Goal: Task Accomplishment & Management: Use online tool/utility

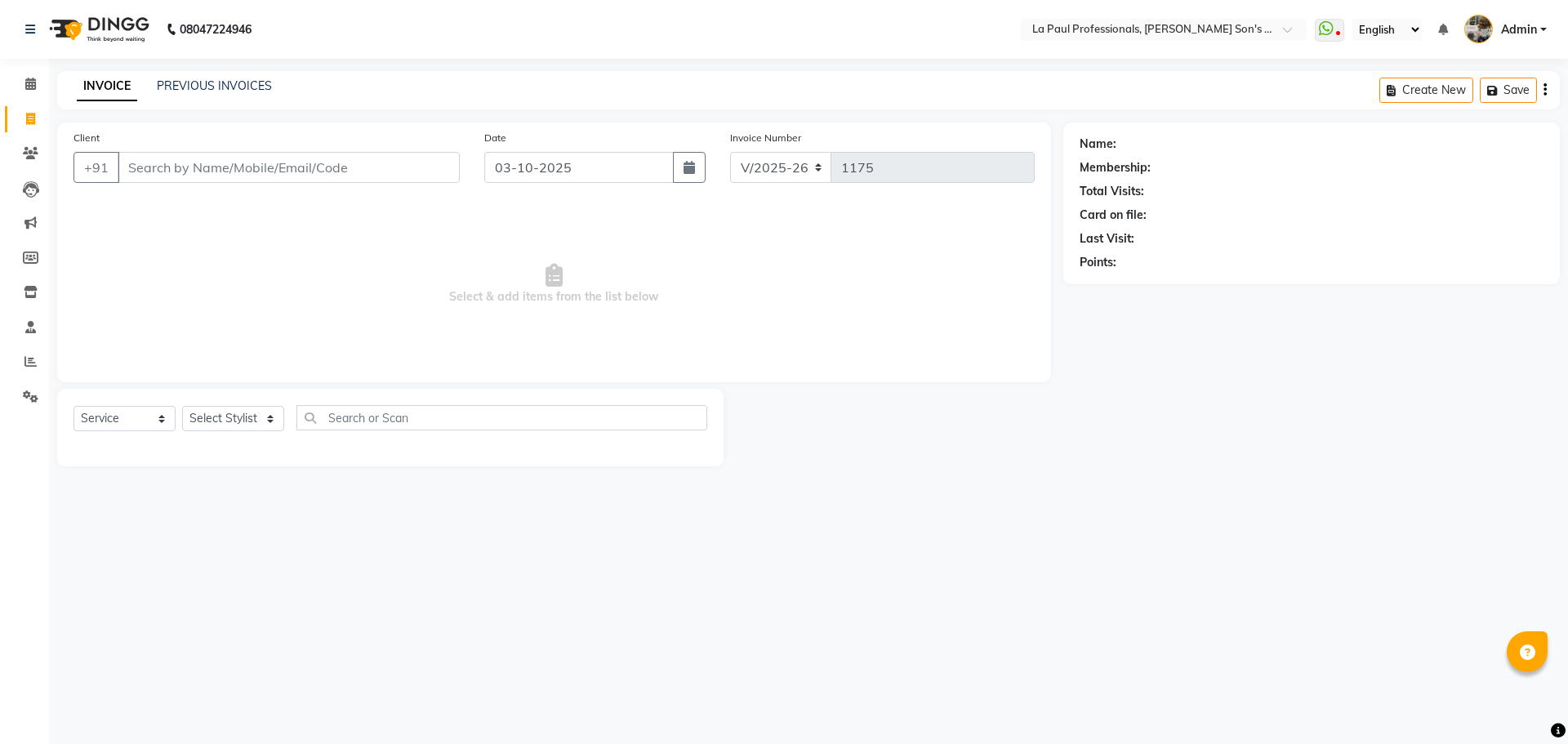
select select "6271"
select select "service"
click at [28, 114] on icon at bounding box center [30, 119] width 9 height 12
select select "6271"
select select "service"
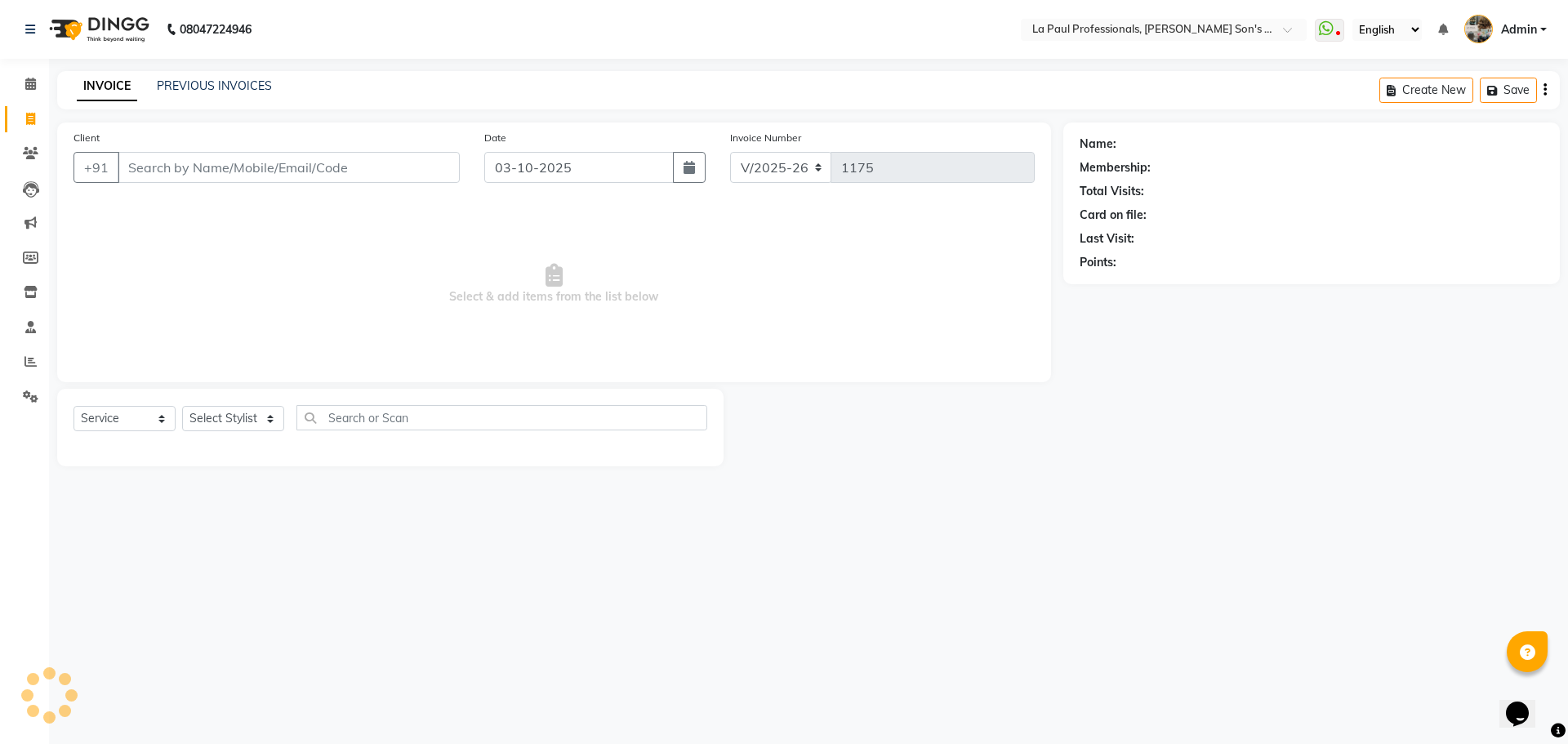
click at [236, 167] on input "Client" at bounding box center [289, 167] width 342 height 31
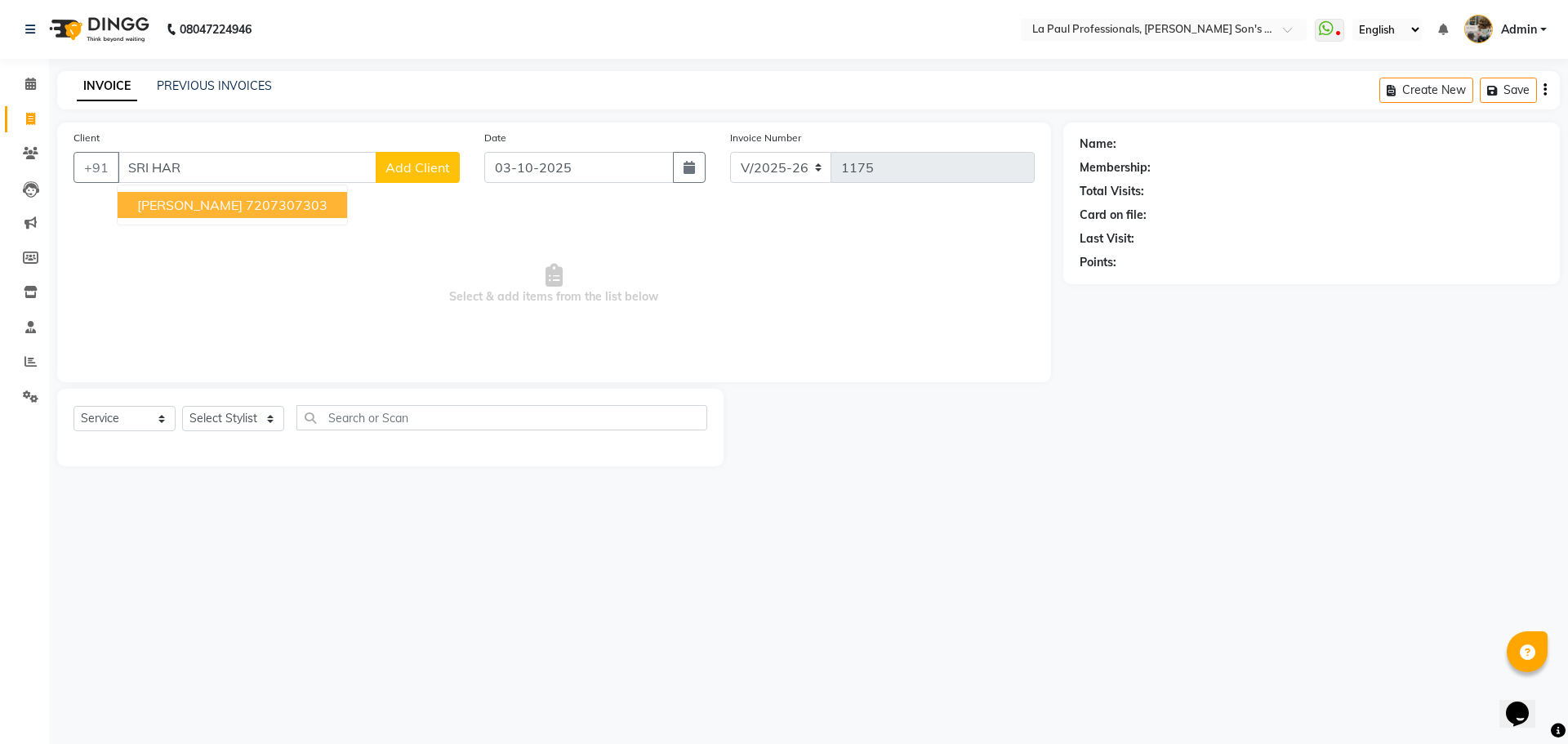
click at [246, 205] on ngb-highlight "7207307303" at bounding box center [287, 205] width 82 height 17
type input "7207307303"
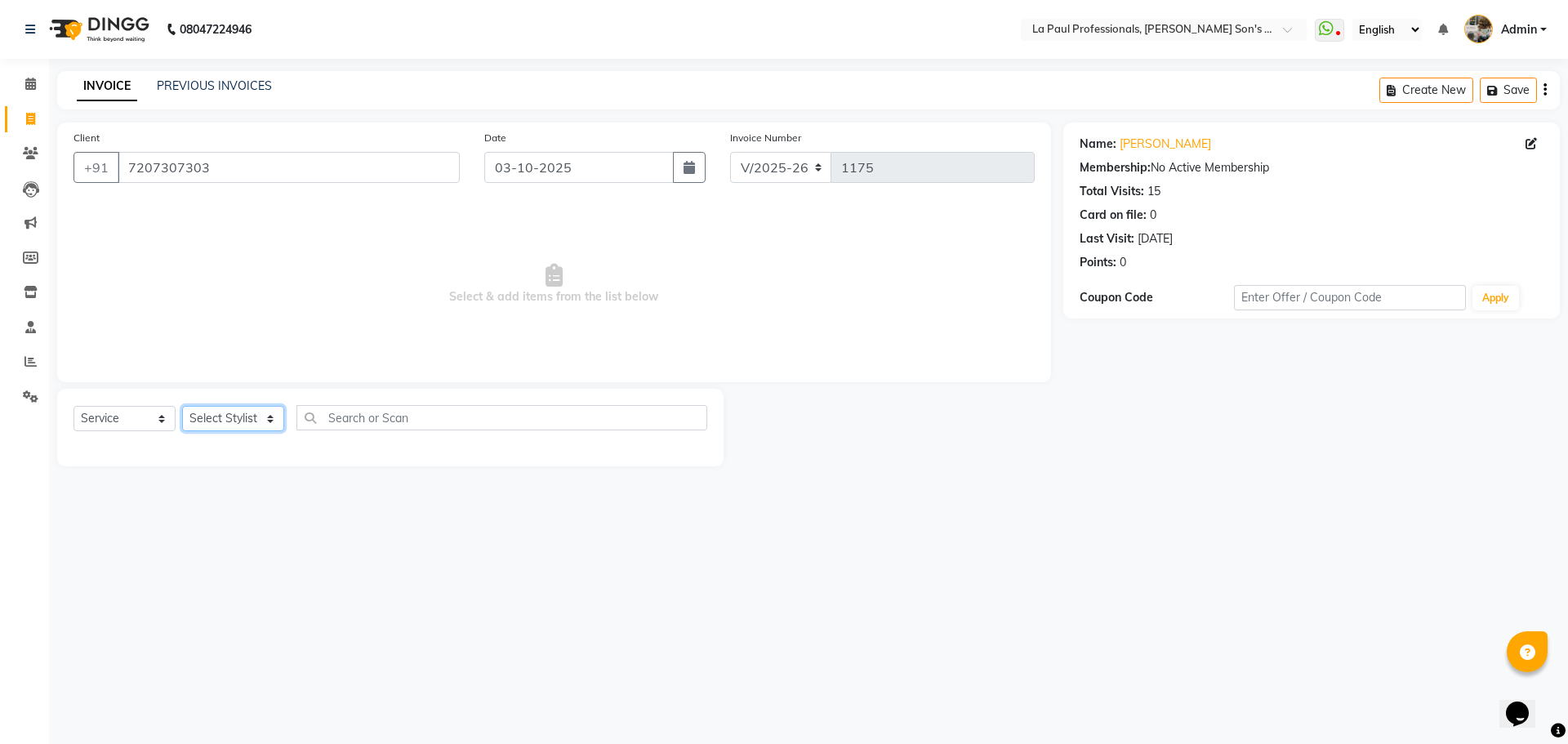
click at [256, 419] on select "Select Stylist APAM [PERSON_NAME] PRIYA [PERSON_NAME] SASA [PERSON_NAME]" at bounding box center [232, 419] width 102 height 26
select select "48213"
click at [182, 406] on select "Select Stylist APAM [PERSON_NAME] PRIYA [PERSON_NAME] SASA [PERSON_NAME]" at bounding box center [232, 419] width 102 height 26
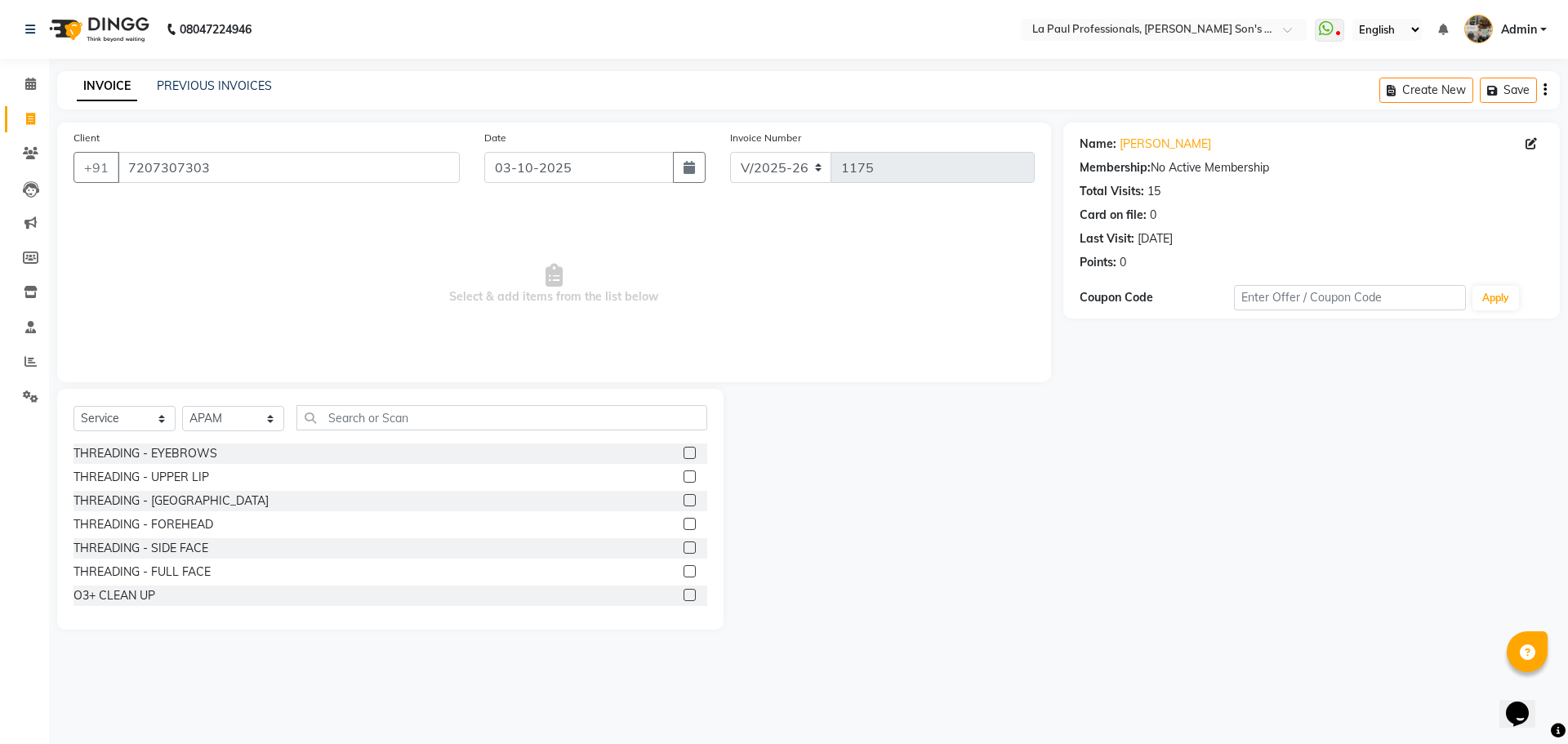
click at [1092, 633] on main "INVOICE PREVIOUS INVOICES Create New Save Client [PHONE_NUMBER] Date [DATE] Inv…" at bounding box center [808, 363] width 1519 height 583
click at [673, 736] on div "08047224946 Select Location × La Paul Professionals, [PERSON_NAME] Son's Reside…" at bounding box center [784, 372] width 1568 height 744
click at [416, 419] on input "text" at bounding box center [502, 418] width 411 height 26
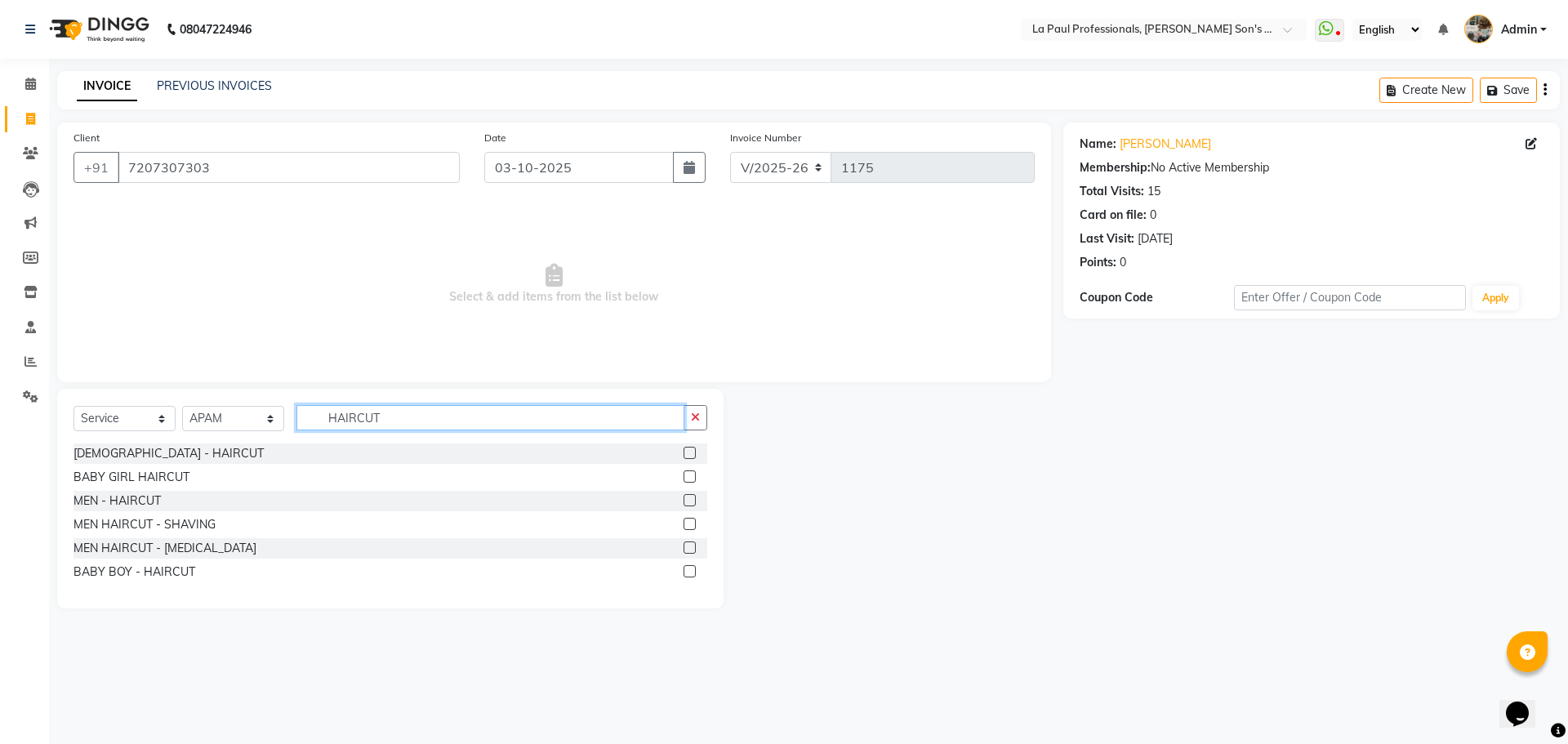
type input "HAIRCUT"
click at [685, 501] on label at bounding box center [690, 500] width 12 height 12
click at [685, 501] on input "checkbox" at bounding box center [689, 501] width 11 height 11
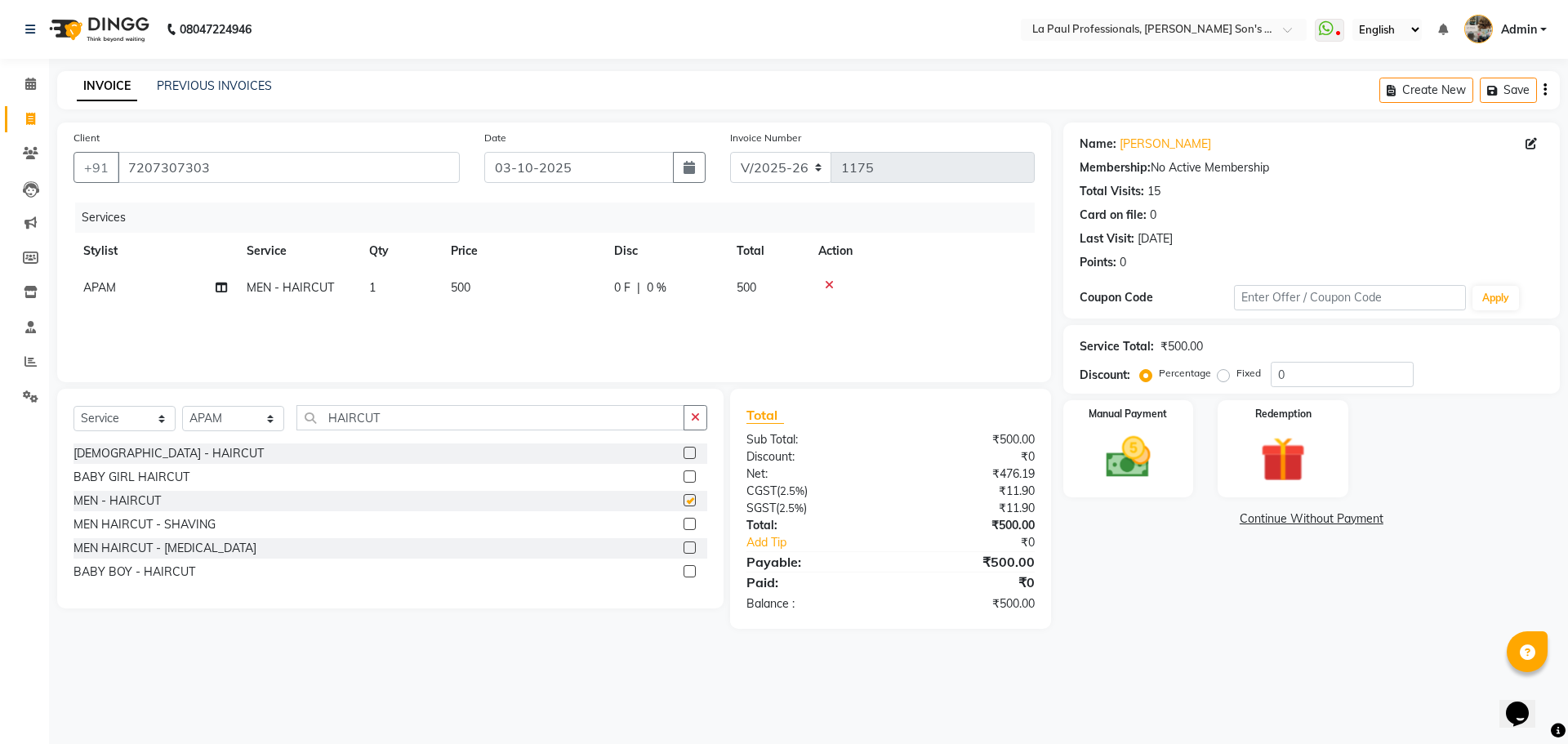
checkbox input "false"
click at [1206, 652] on main "INVOICE PREVIOUS INVOICES Create New Save Client [PHONE_NUMBER] Date [DATE] Inv…" at bounding box center [808, 362] width 1519 height 582
click at [1164, 458] on img at bounding box center [1127, 457] width 76 height 54
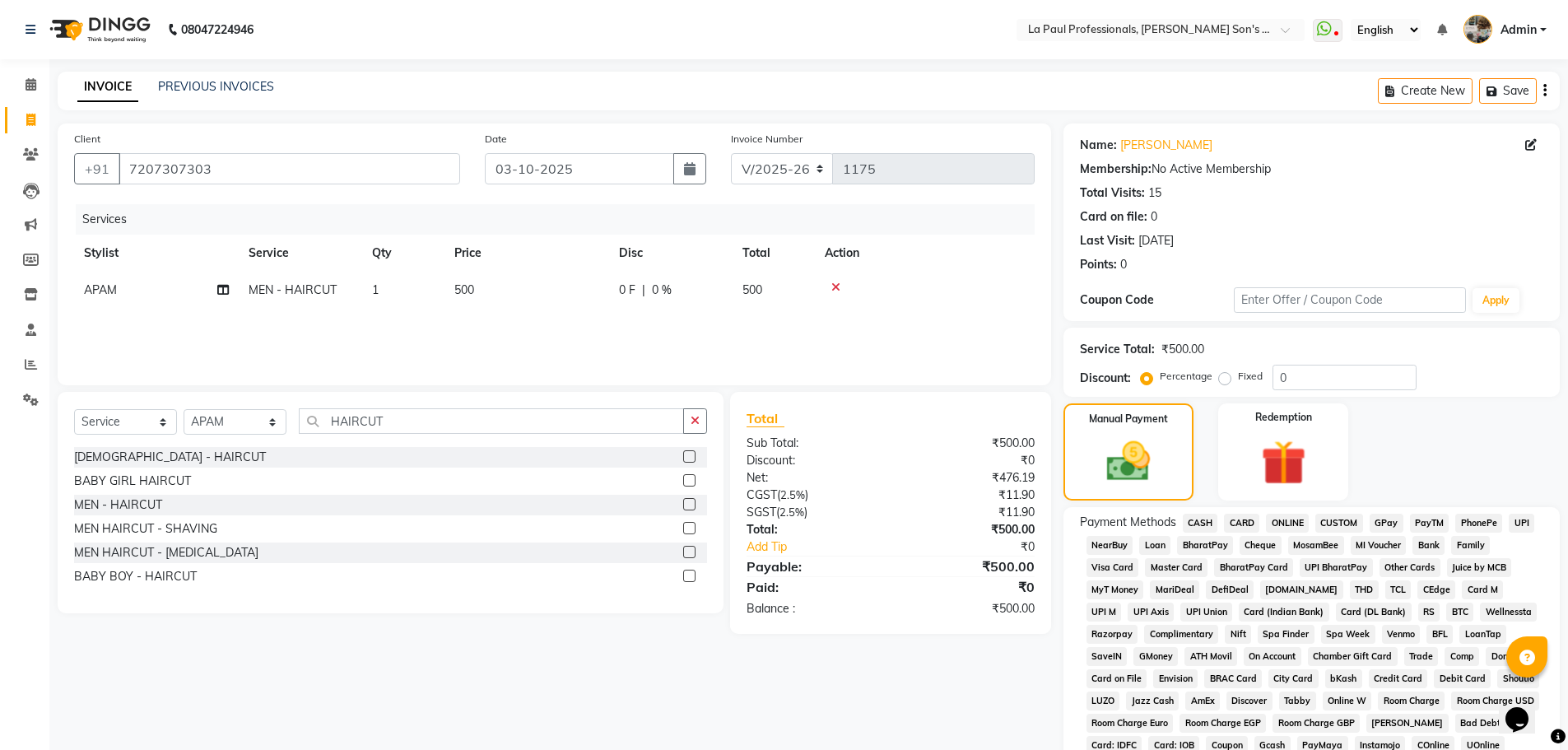
click at [1202, 528] on span "CASH" at bounding box center [1201, 523] width 36 height 19
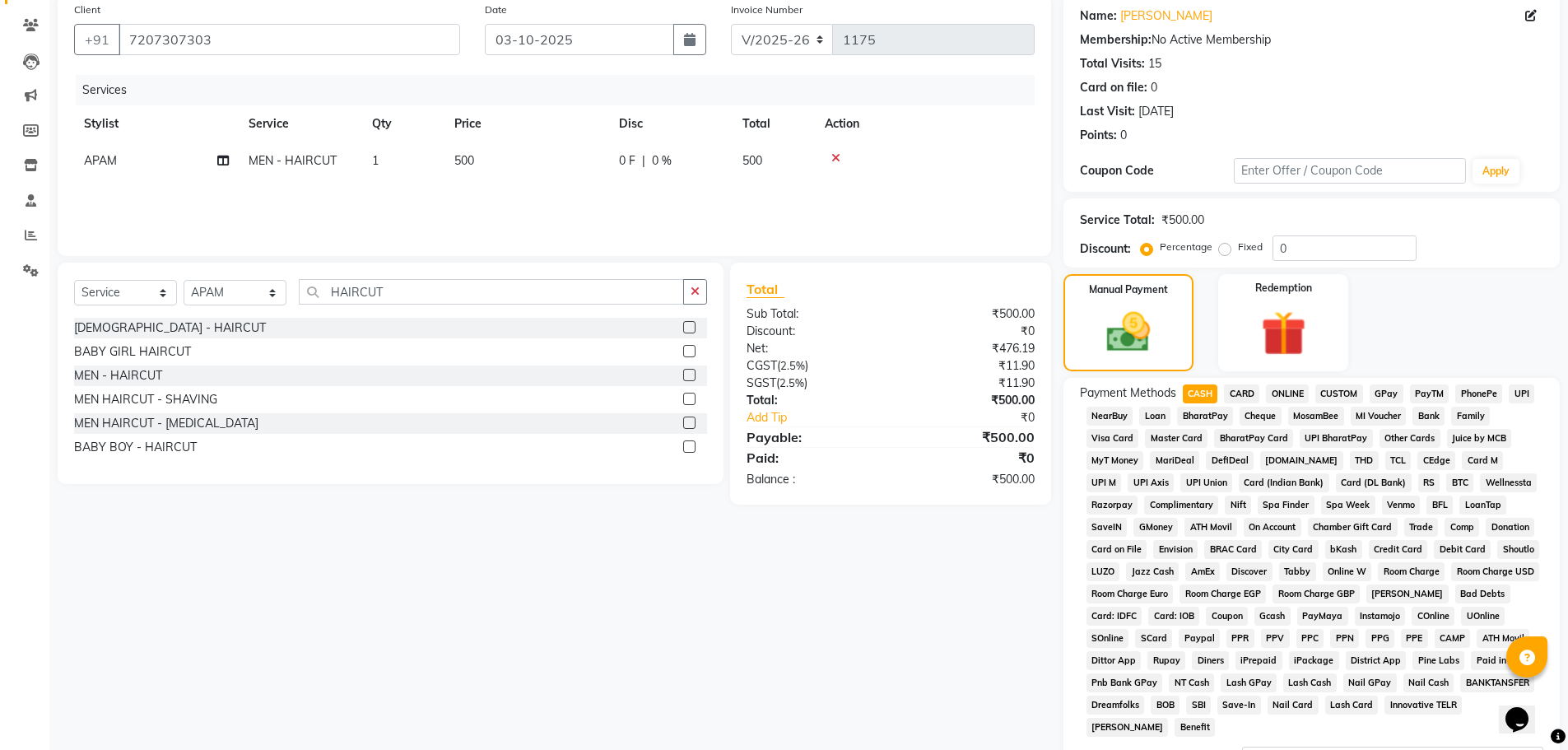
scroll to position [335, 0]
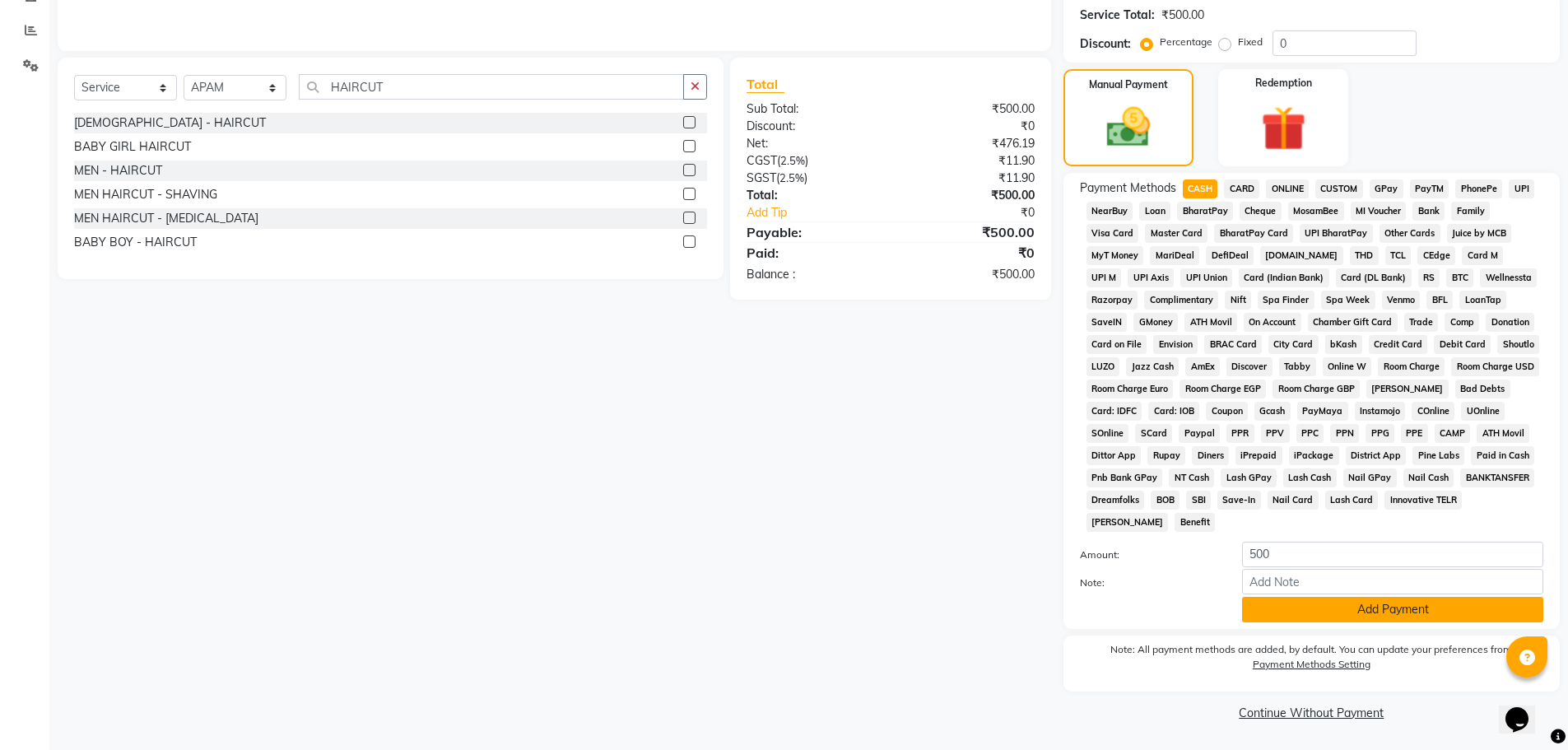
click at [1289, 612] on button "Add Payment" at bounding box center [1393, 610] width 301 height 26
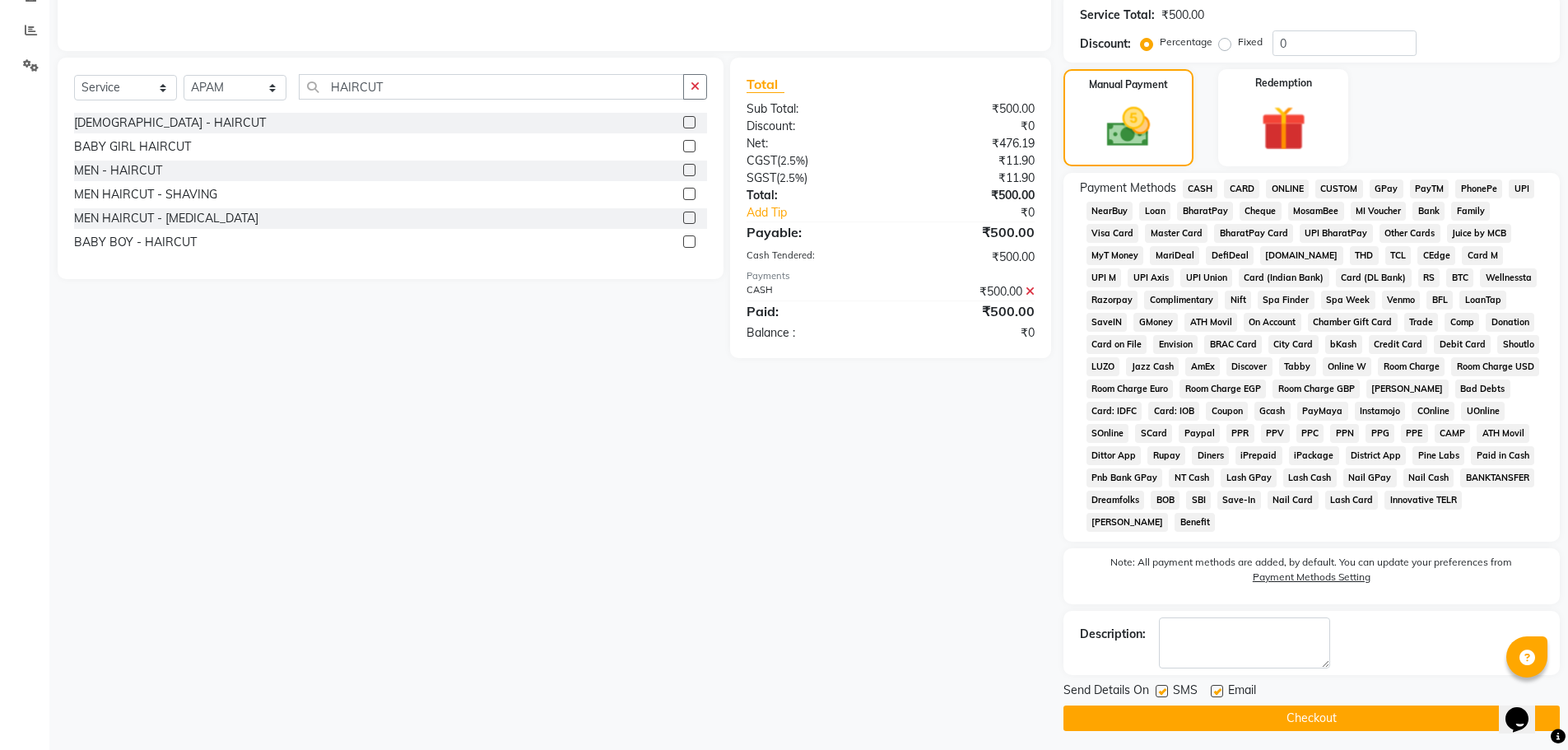
click at [1329, 723] on button "Checkout" at bounding box center [1312, 718] width 496 height 26
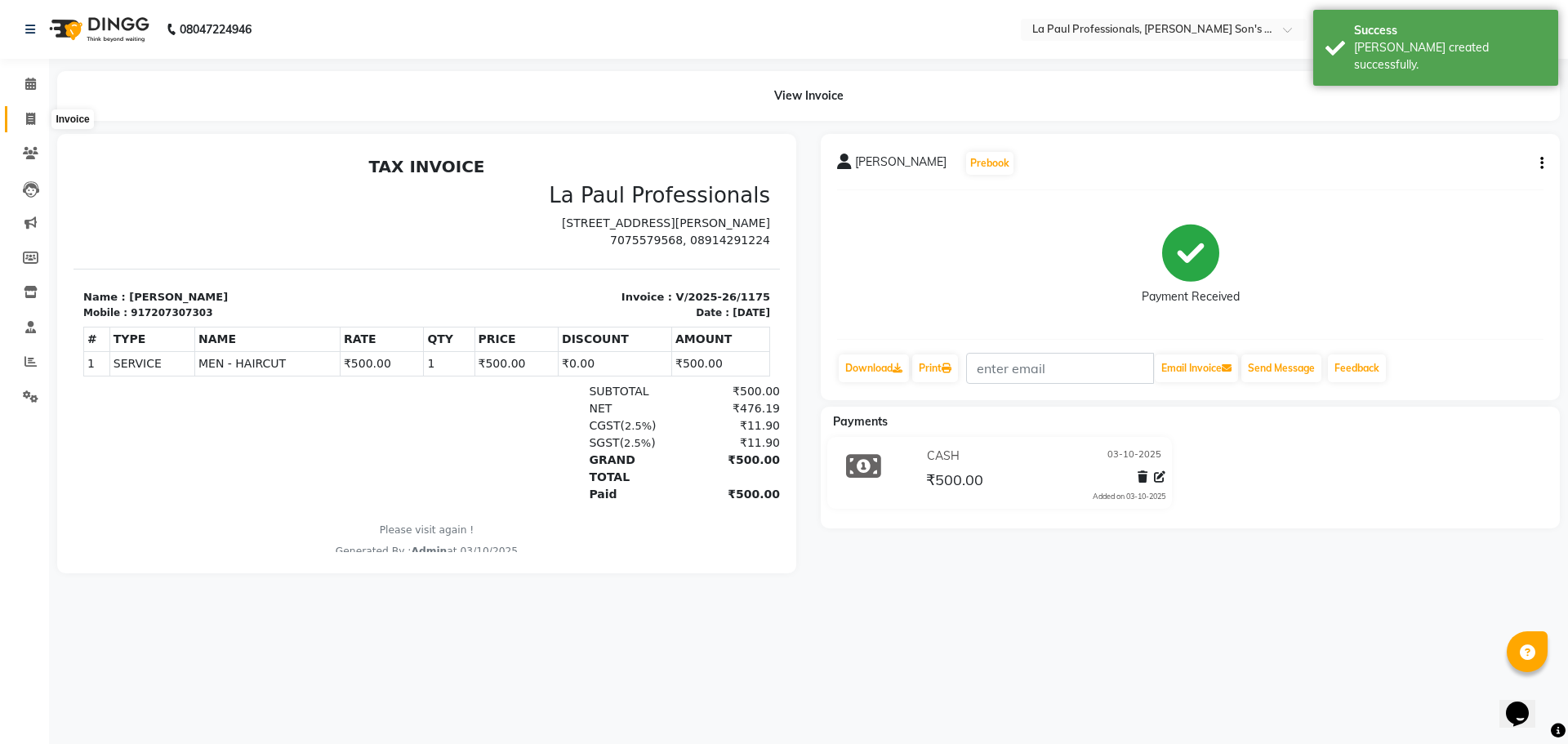
click at [31, 120] on icon at bounding box center [30, 119] width 9 height 12
select select "service"
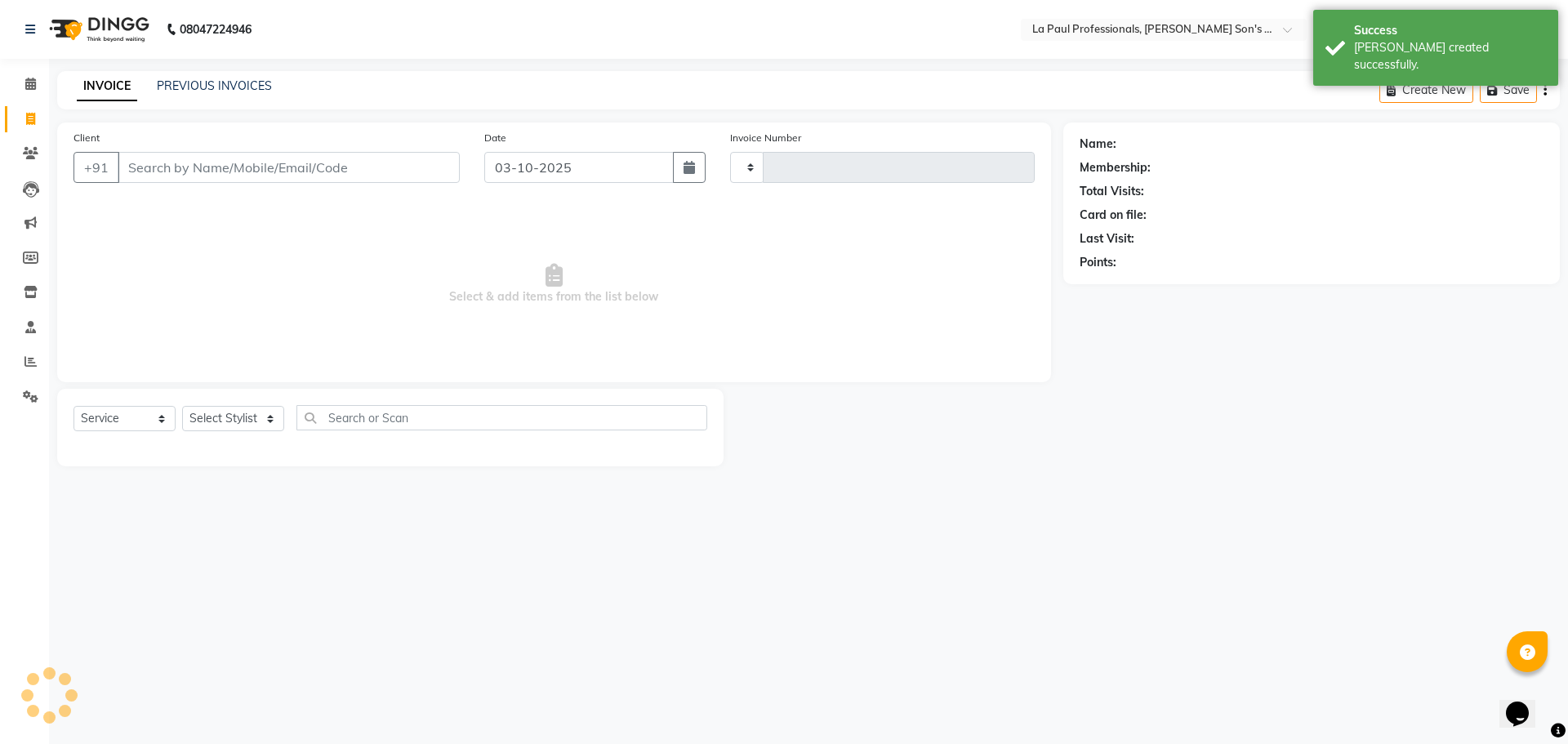
type input "1176"
select select "6271"
click at [208, 163] on input "Client" at bounding box center [289, 167] width 342 height 31
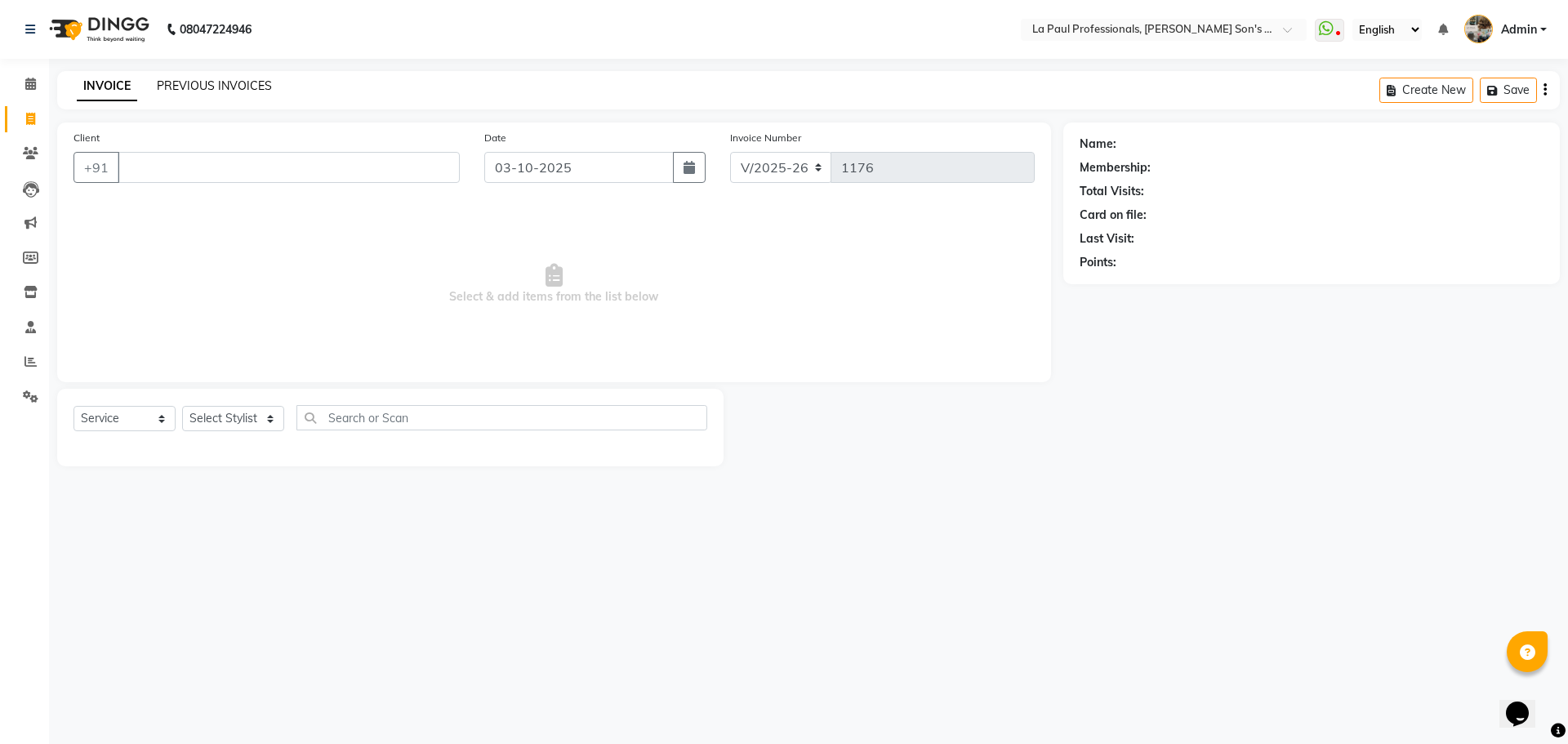
click at [182, 87] on link "PREVIOUS INVOICES" at bounding box center [214, 85] width 116 height 15
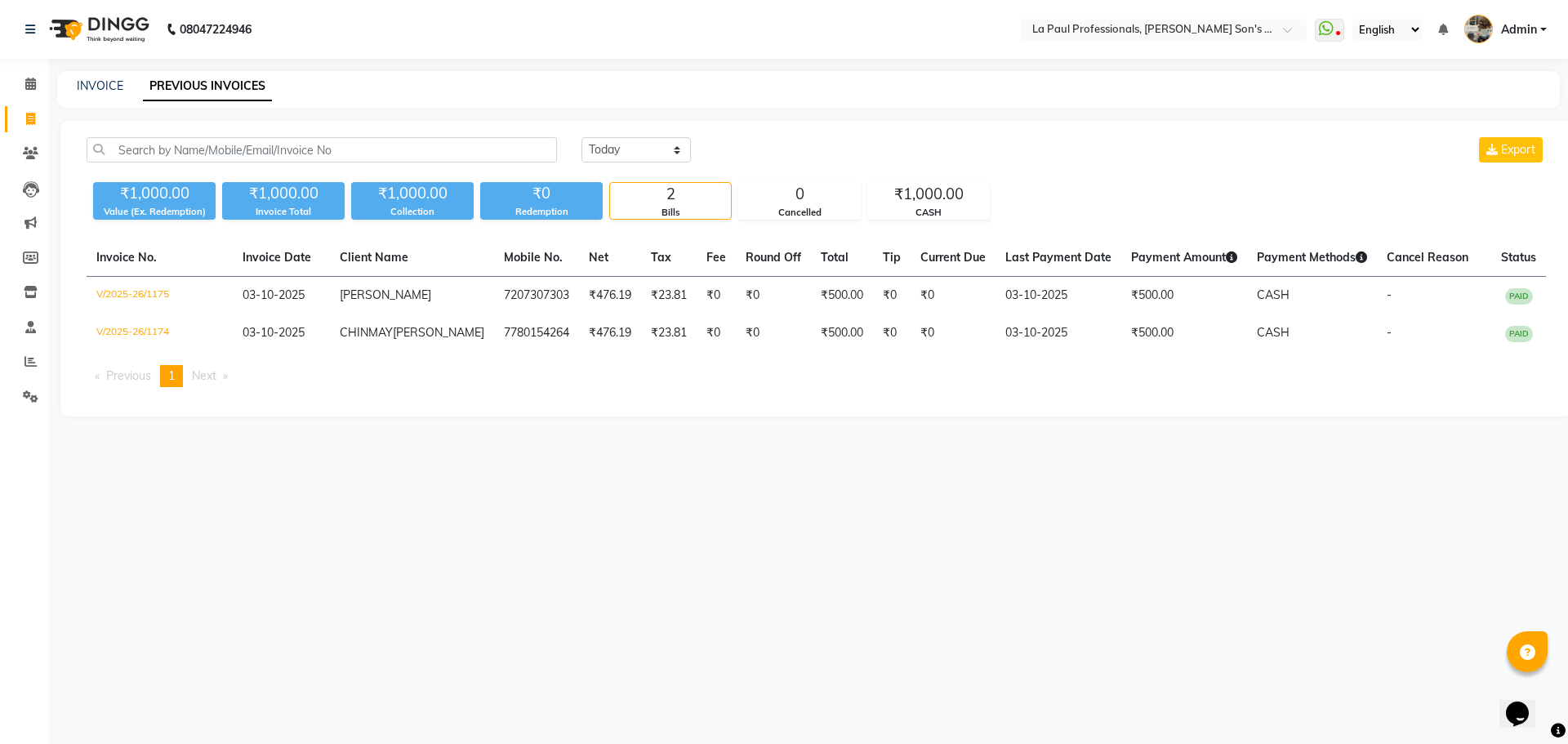
click at [878, 150] on div "[DATE] [DATE] Custom Range Export" at bounding box center [1063, 150] width 964 height 26
click at [33, 146] on span at bounding box center [31, 153] width 29 height 19
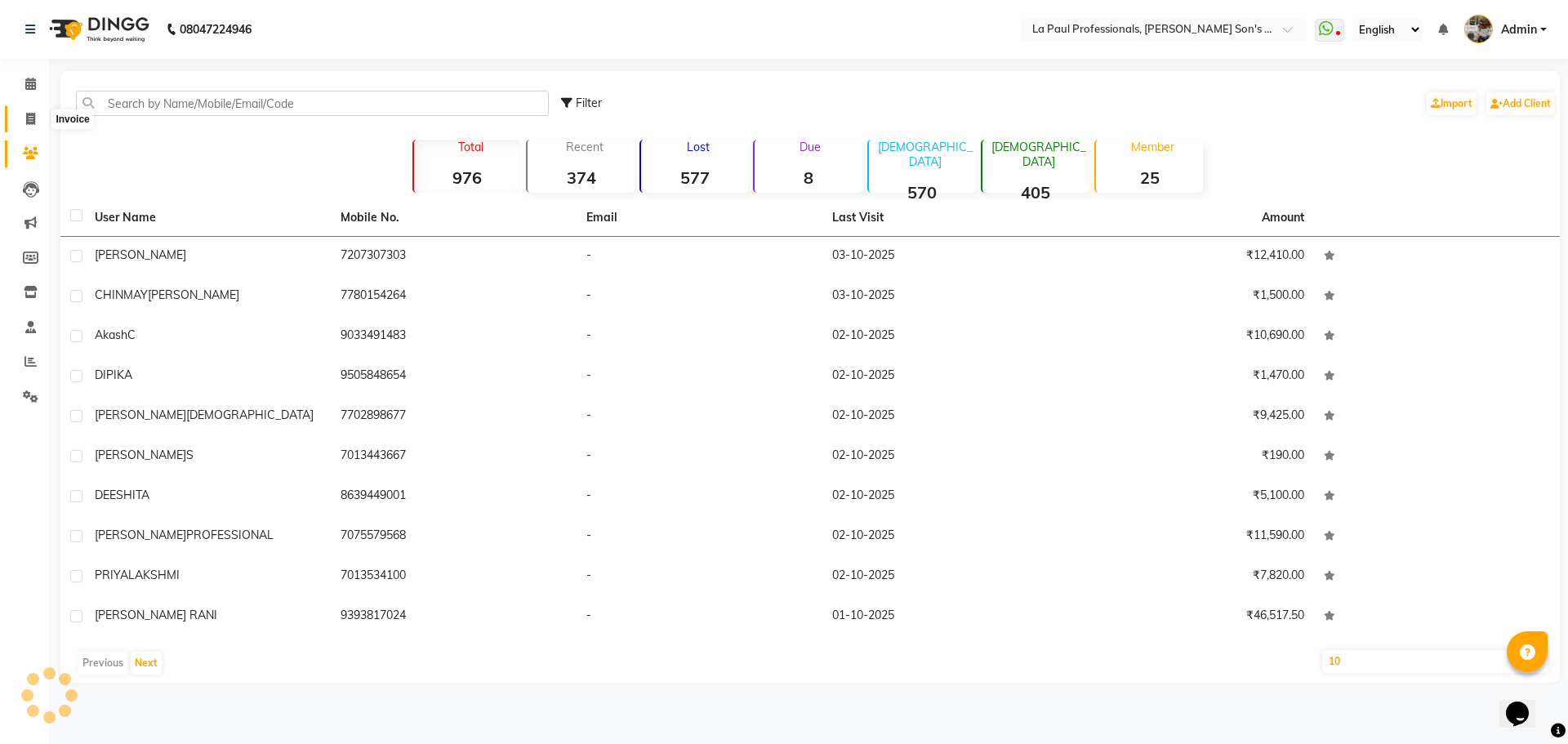
click at [29, 116] on icon at bounding box center [30, 119] width 9 height 12
select select "service"
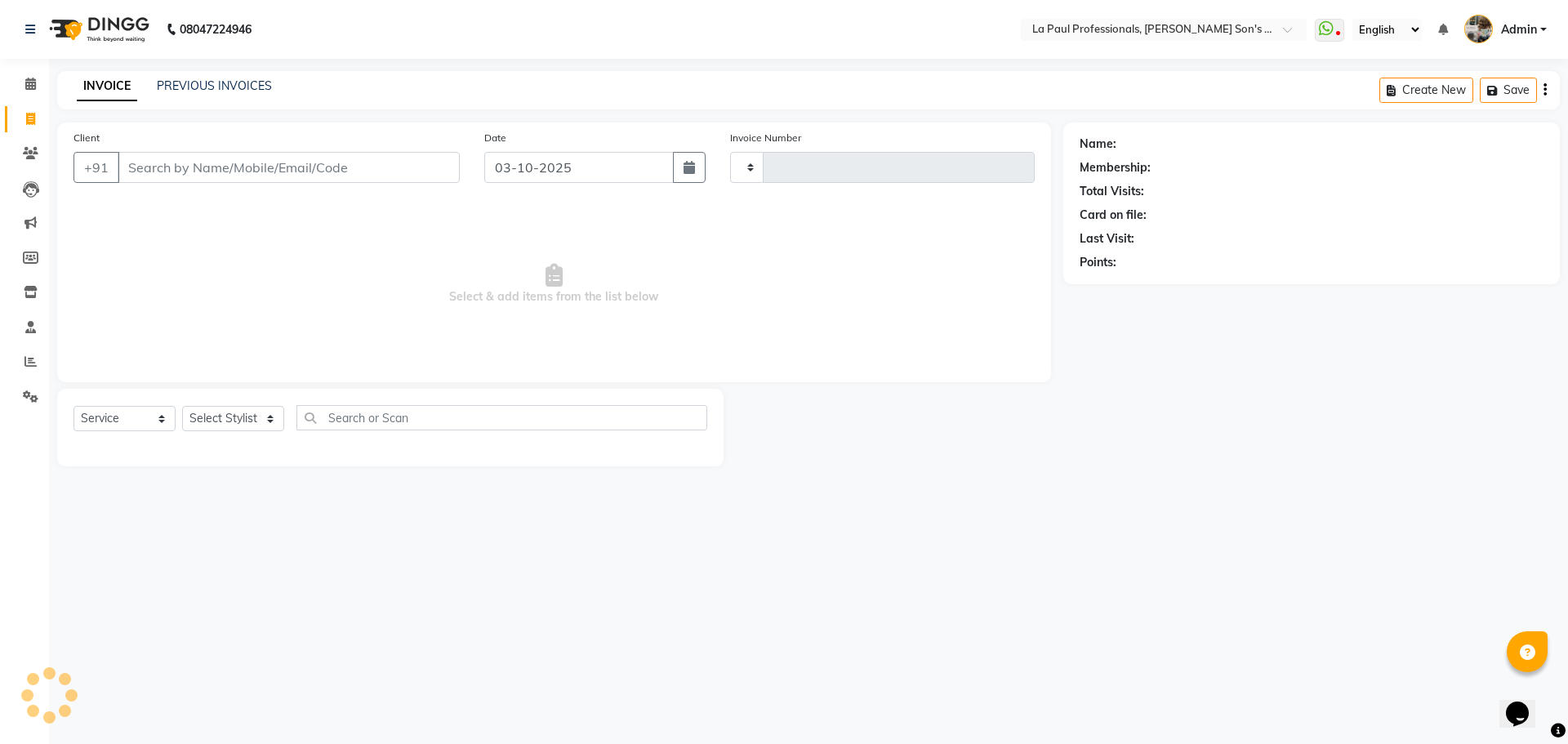
type input "1176"
select select "6271"
click at [367, 179] on input "Client" at bounding box center [289, 167] width 342 height 31
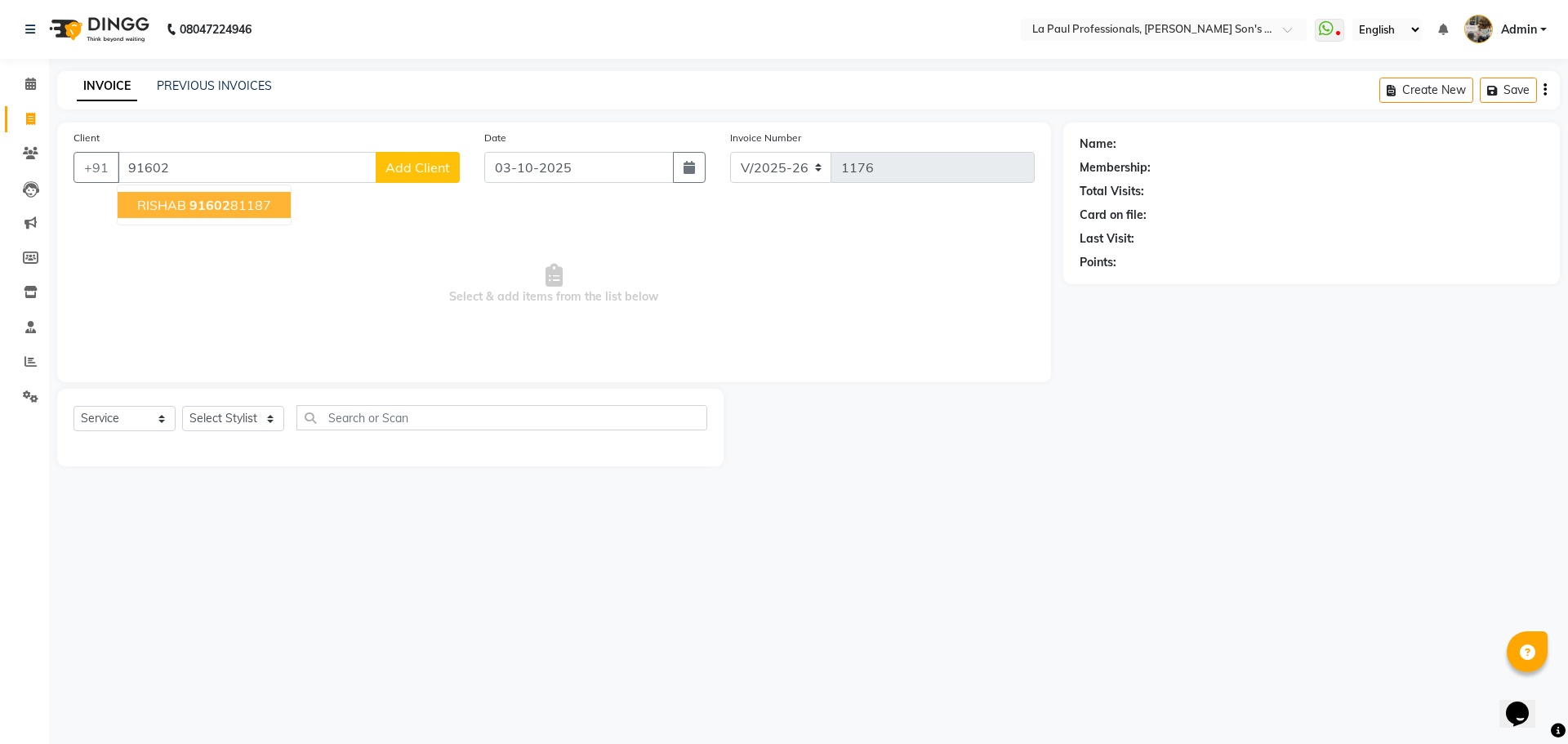
click at [196, 209] on span "91602" at bounding box center [209, 205] width 41 height 17
type input "9160281187"
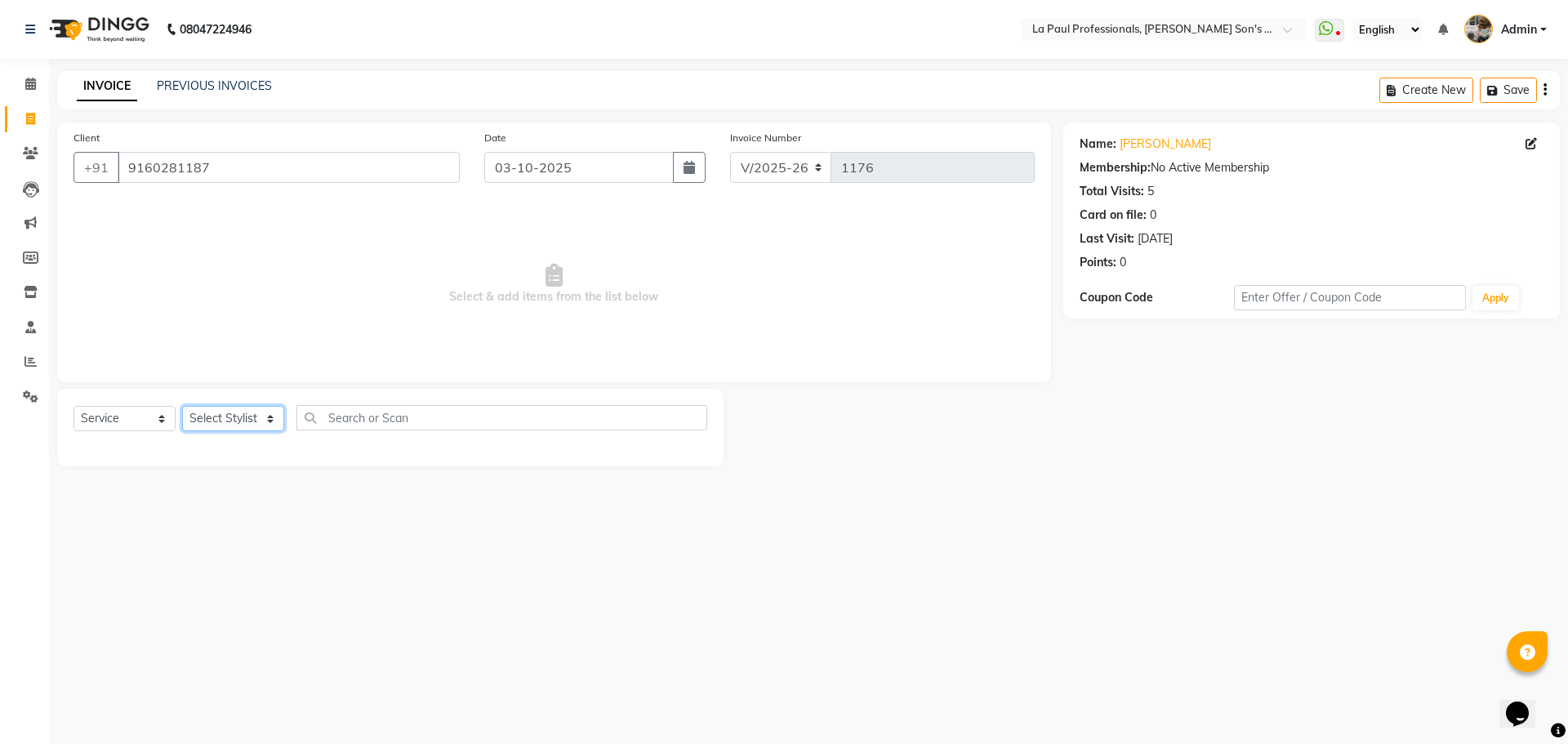
click at [244, 417] on select "Select Stylist APAM [PERSON_NAME] PRIYA [PERSON_NAME] SASA [PERSON_NAME]" at bounding box center [232, 419] width 102 height 26
select select "46925"
click at [182, 406] on select "Select Stylist APAM [PERSON_NAME] PRIYA [PERSON_NAME] SASA [PERSON_NAME]" at bounding box center [232, 419] width 102 height 26
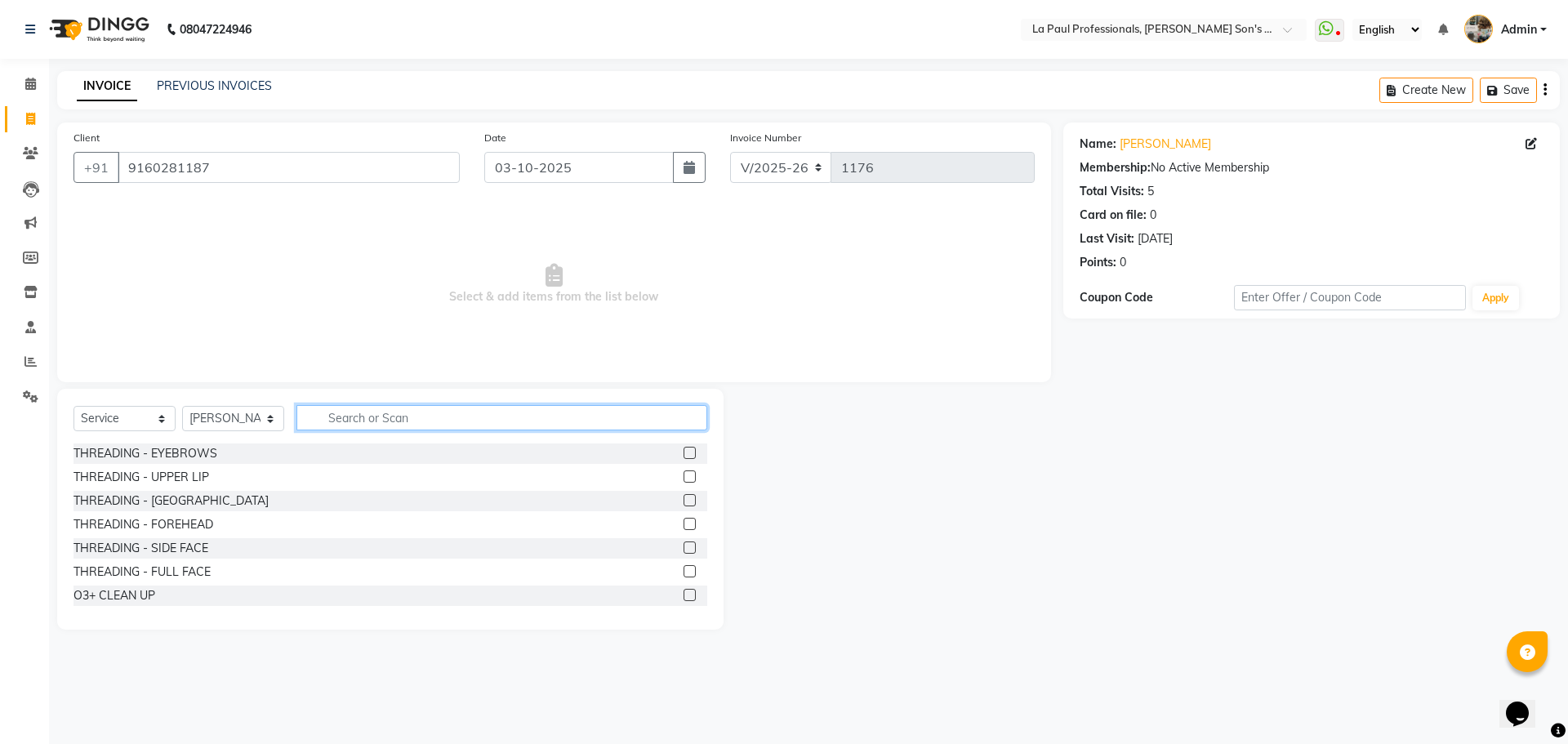
click at [410, 413] on input "text" at bounding box center [502, 418] width 411 height 26
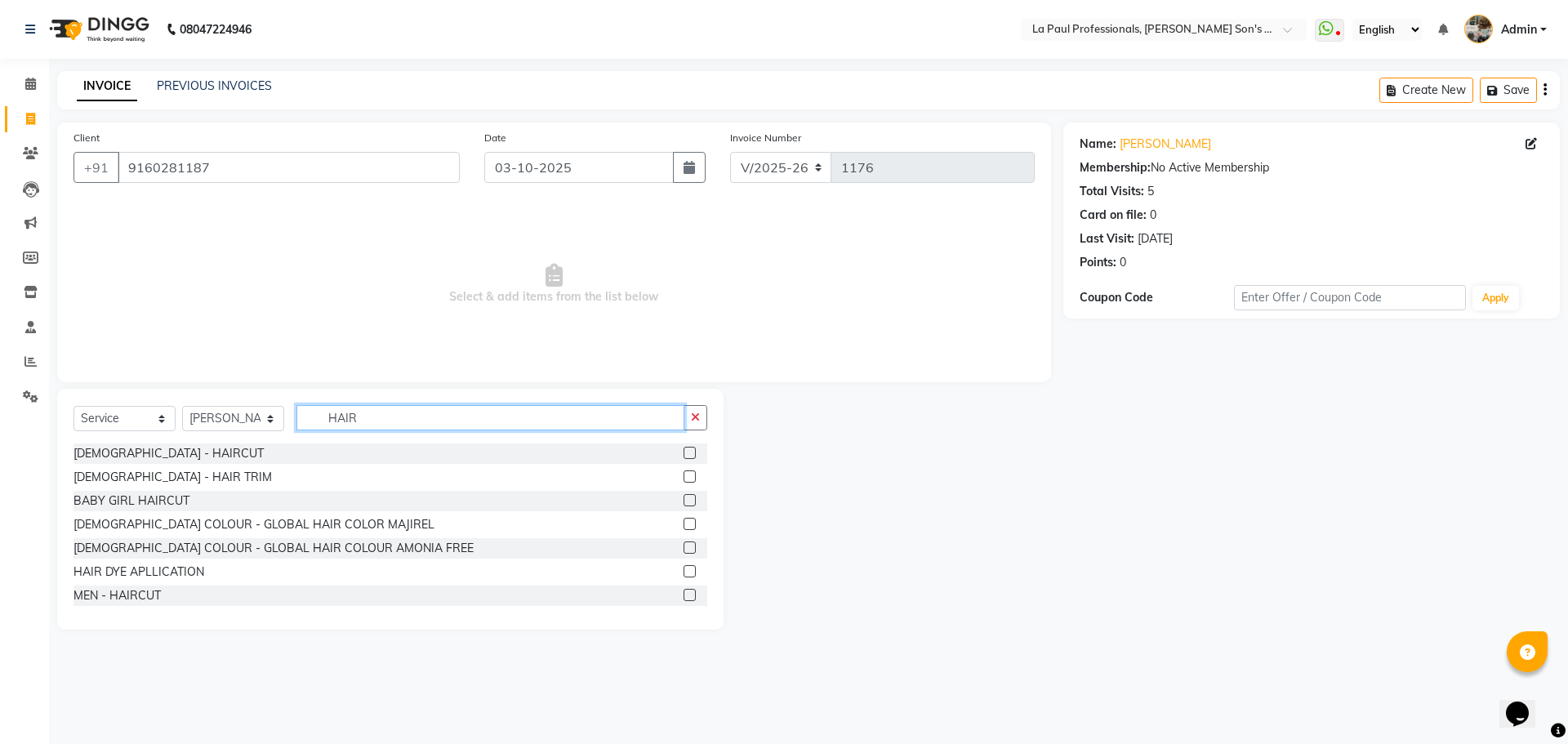
type input "HAIR"
click at [684, 595] on label at bounding box center [690, 595] width 12 height 12
click at [684, 595] on input "checkbox" at bounding box center [689, 595] width 11 height 11
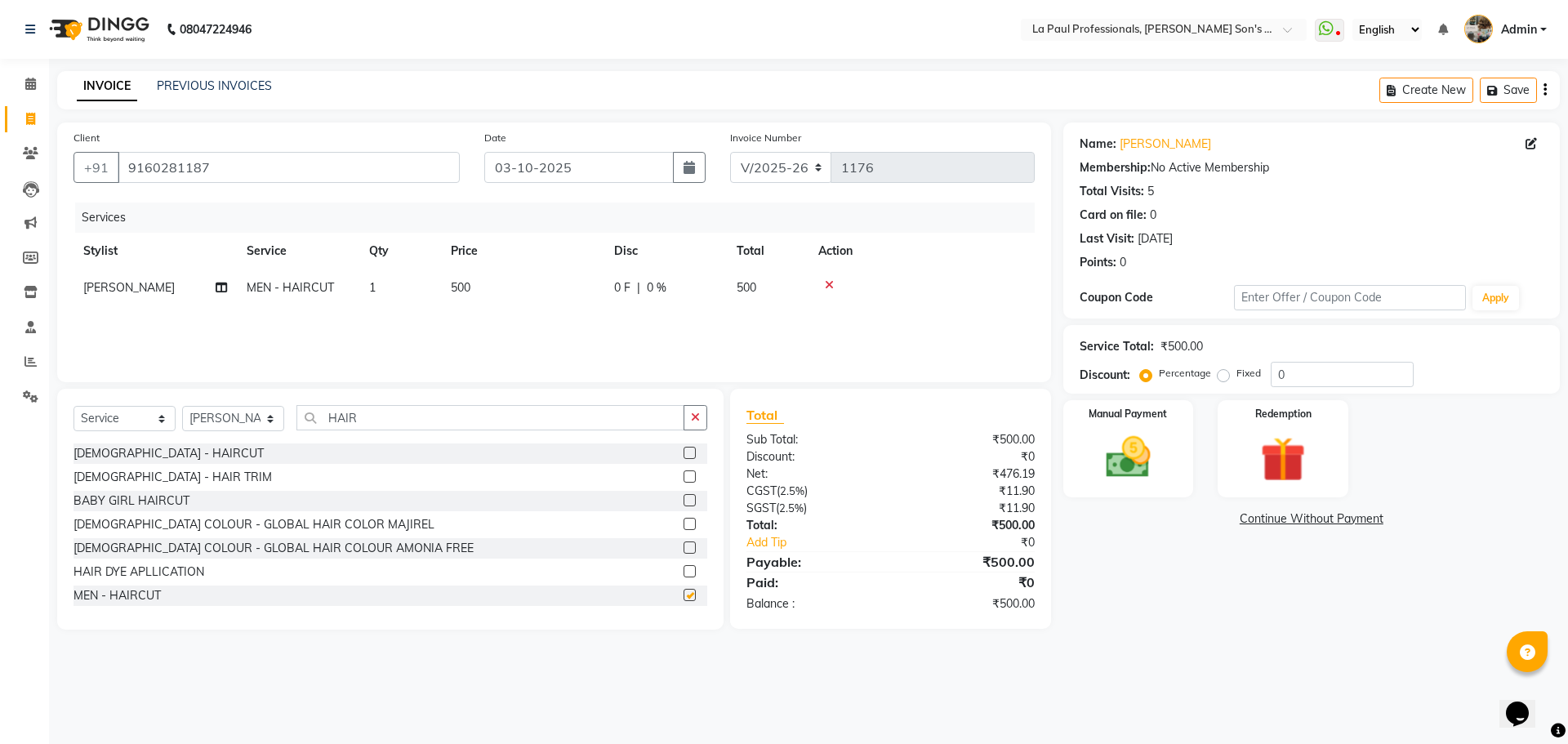
checkbox input "false"
click at [1118, 467] on img at bounding box center [1127, 457] width 76 height 54
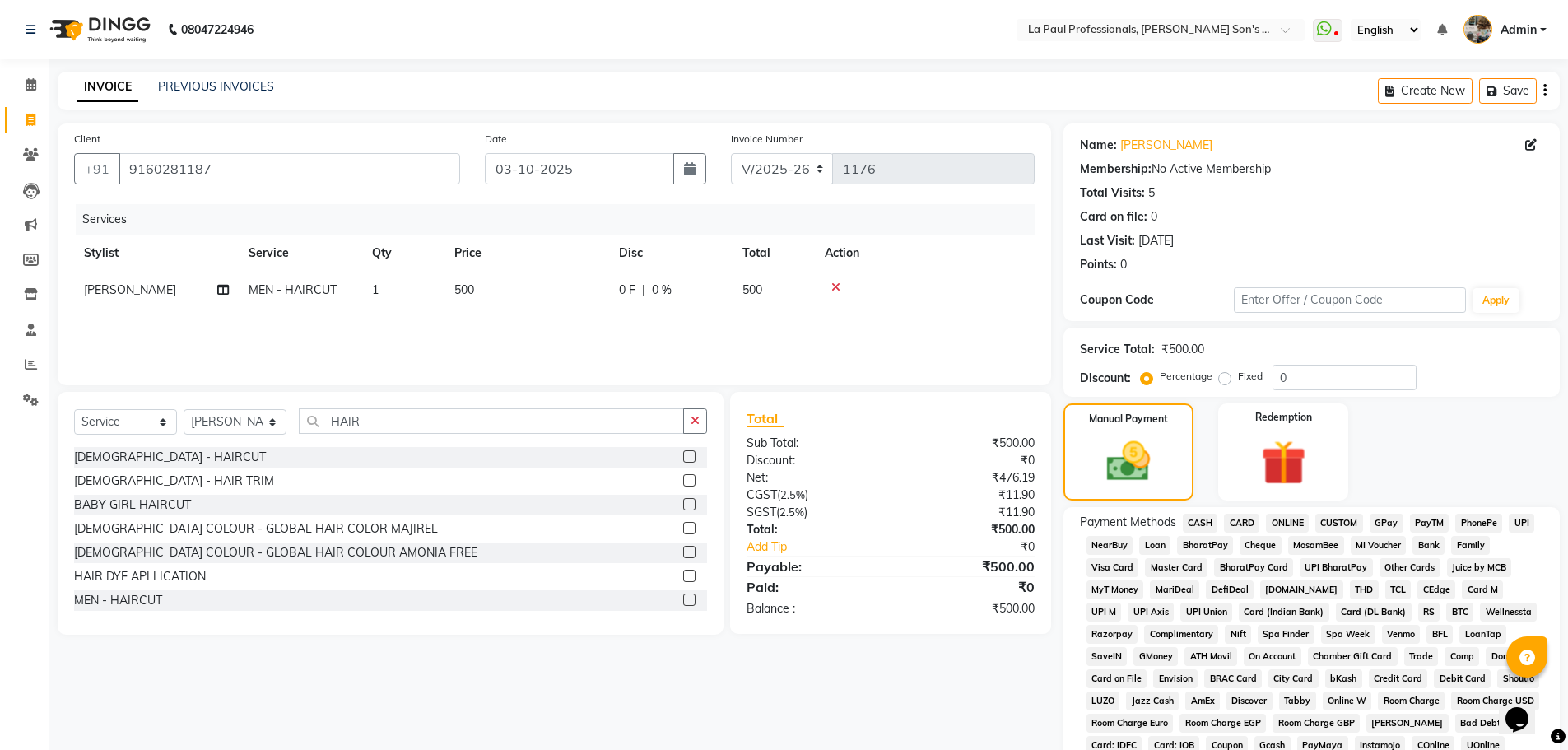
click at [1283, 522] on span "ONLINE" at bounding box center [1287, 523] width 43 height 19
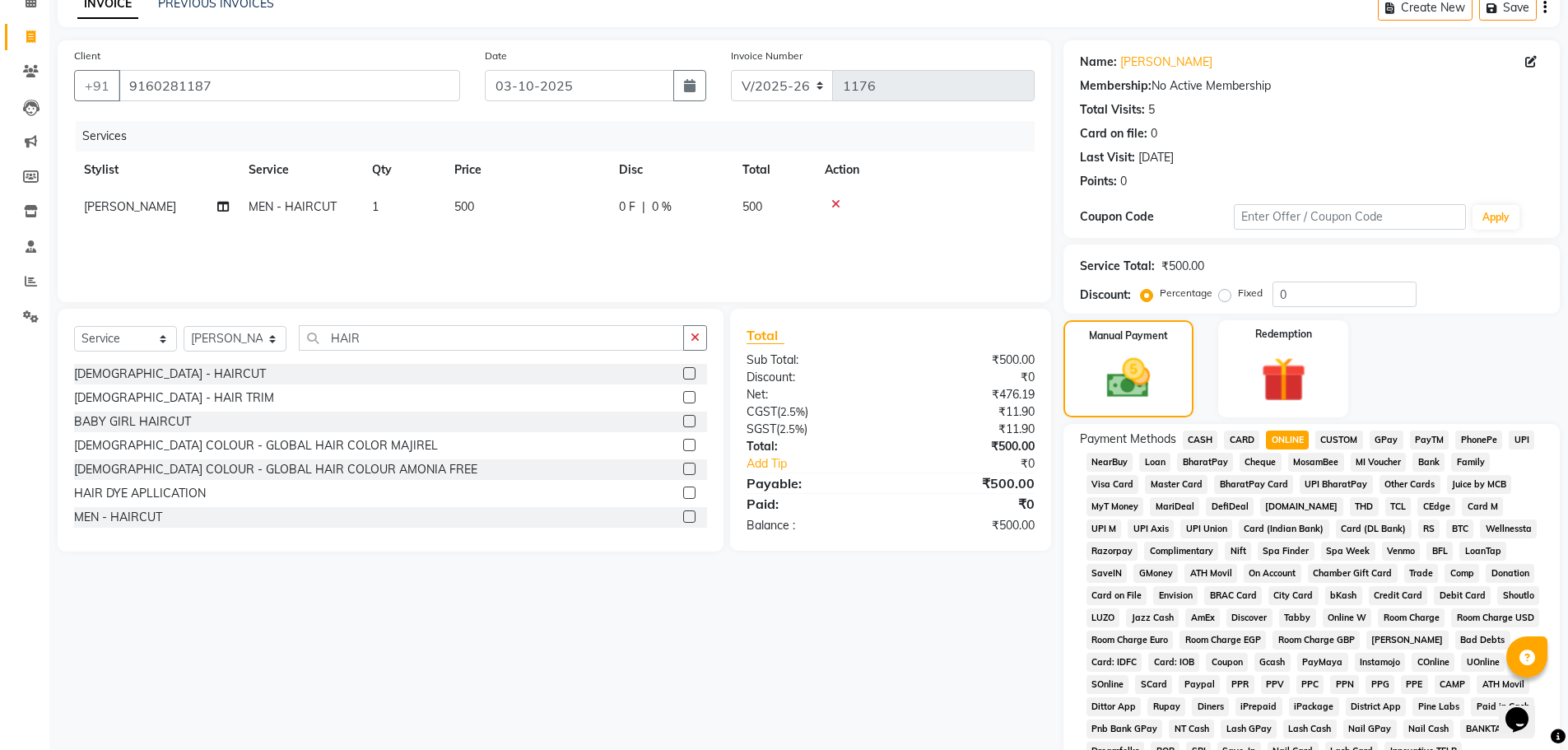
scroll to position [83, 0]
click at [1273, 443] on span "ONLINE" at bounding box center [1287, 440] width 43 height 19
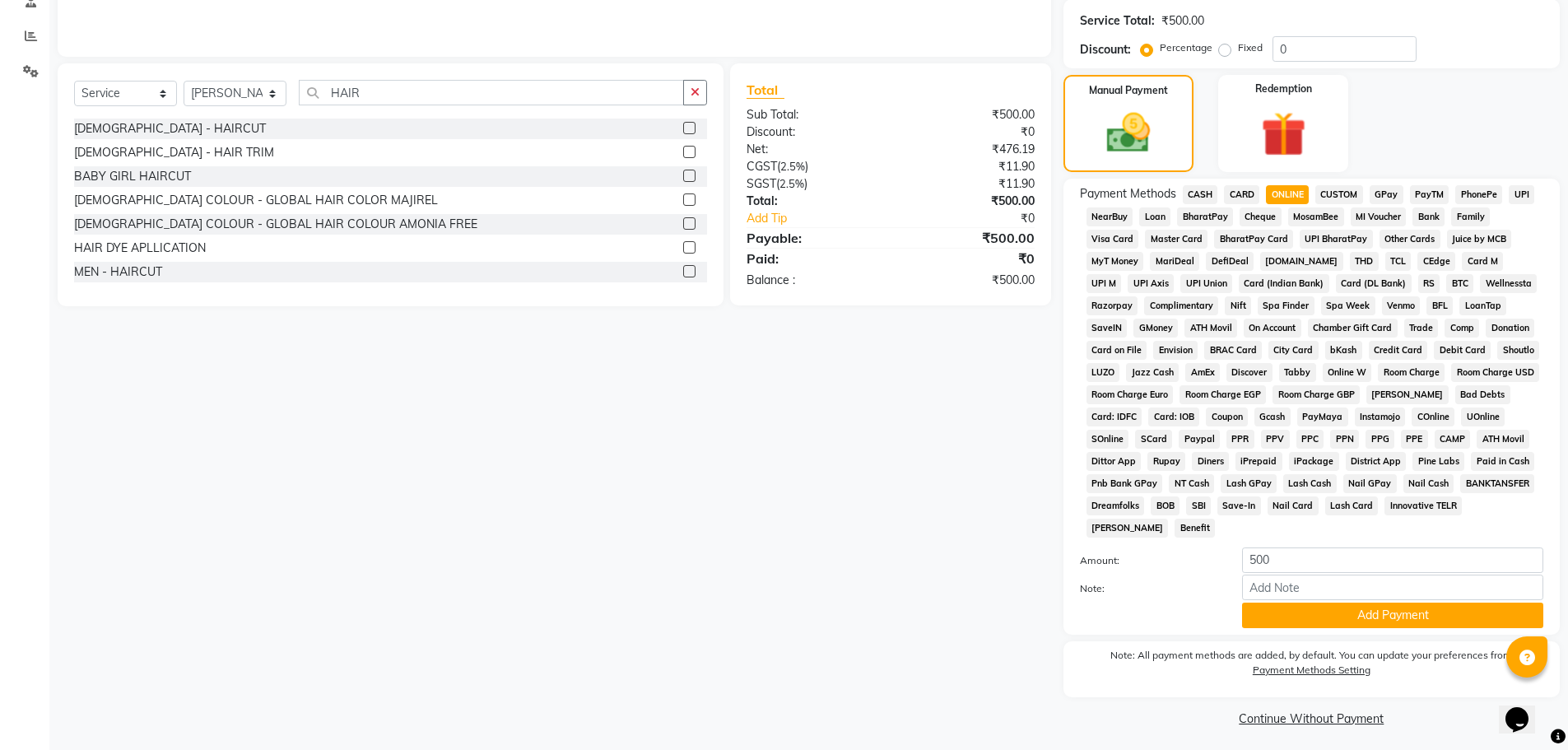
scroll to position [330, 0]
click at [1386, 616] on button "Add Payment" at bounding box center [1393, 615] width 301 height 26
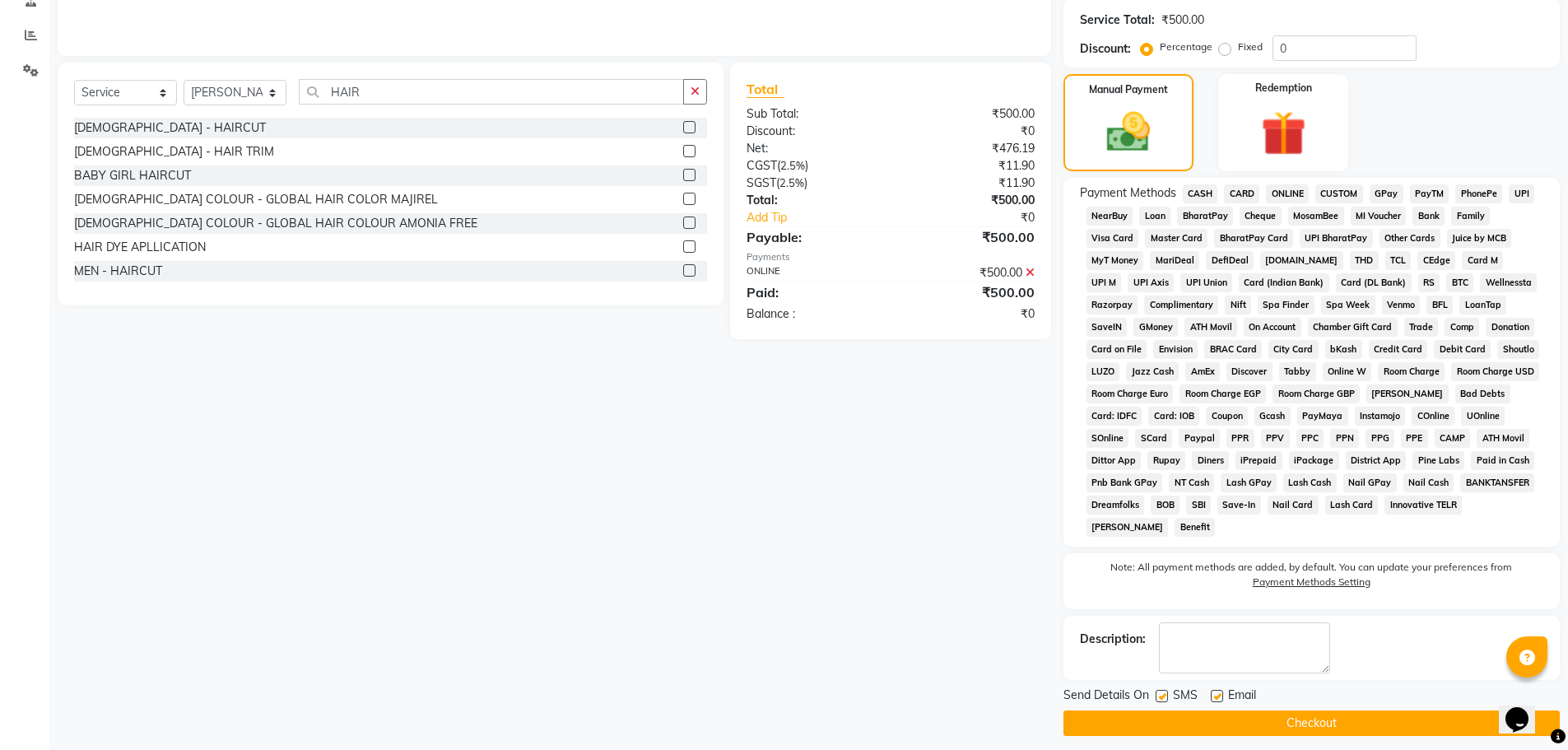
click at [1369, 718] on button "Checkout" at bounding box center [1312, 723] width 496 height 26
